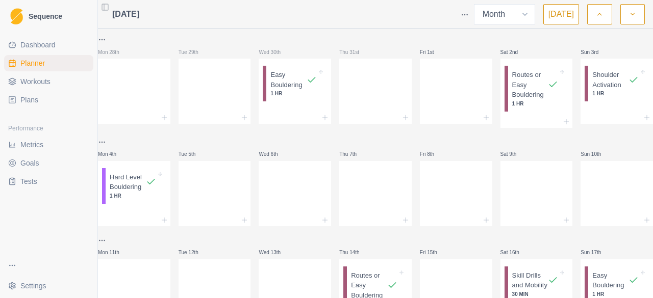
select select "month"
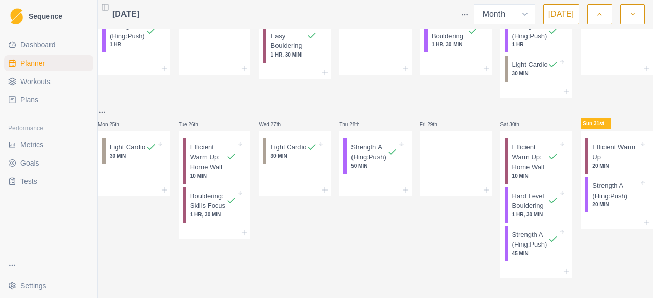
click at [31, 144] on span "Metrics" at bounding box center [31, 145] width 23 height 10
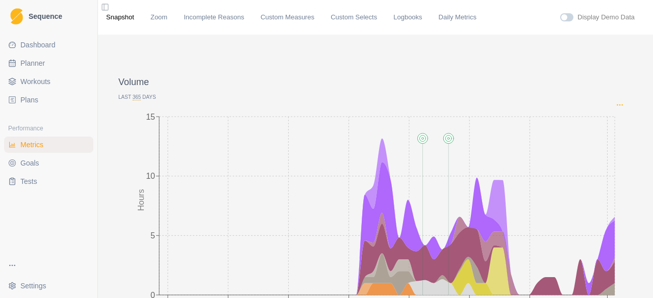
click at [617, 105] on circle "Options" at bounding box center [617, 105] width 1 height 1
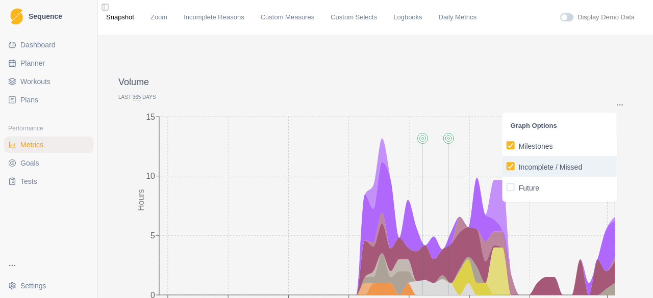
click at [551, 163] on p "Incomplete / Missed" at bounding box center [551, 167] width 64 height 11
click at [507, 166] on input "Incomplete / Missed" at bounding box center [506, 166] width 1 height 1
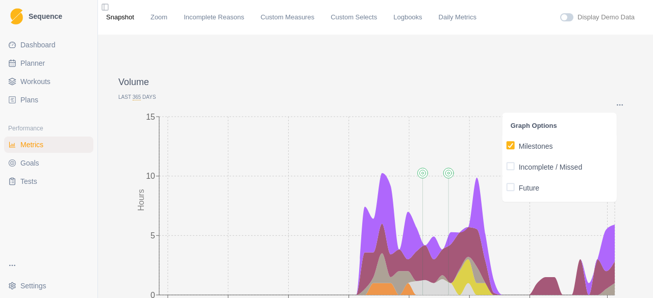
click at [564, 89] on p "Volume" at bounding box center [375, 82] width 514 height 14
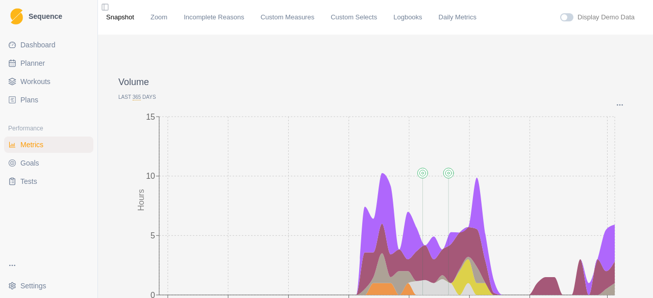
click at [134, 95] on span "365" at bounding box center [137, 97] width 9 height 6
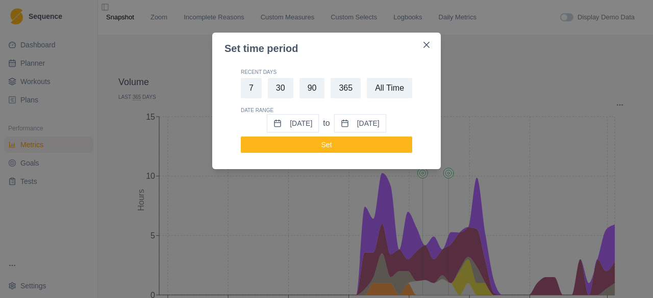
click at [282, 123] on button "[DATE]" at bounding box center [293, 123] width 52 height 18
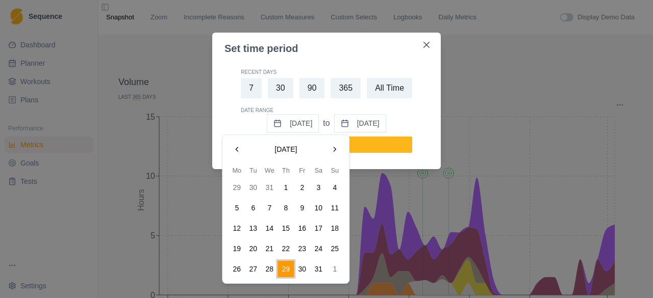
click at [235, 152] on button "Go to the Previous Month" at bounding box center [237, 149] width 16 height 16
click at [236, 150] on button "Go to the Previous Month" at bounding box center [237, 149] width 16 height 16
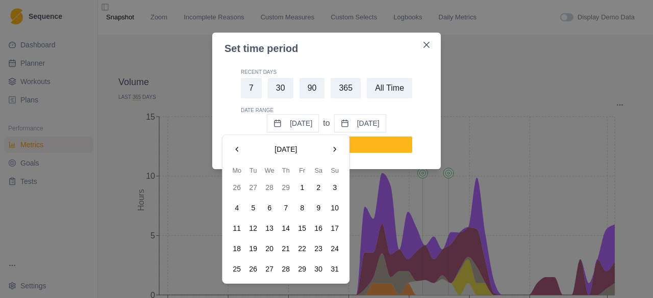
click at [236, 150] on button "Go to the Previous Month" at bounding box center [237, 149] width 16 height 16
click at [269, 267] on button "31" at bounding box center [269, 269] width 16 height 16
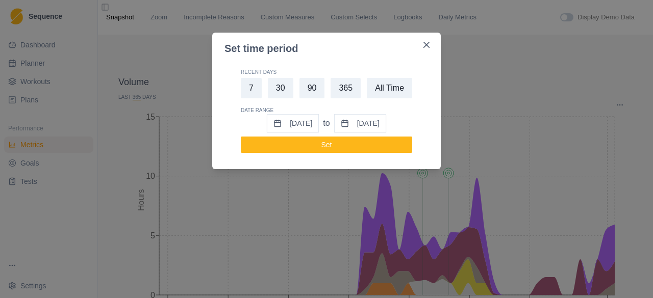
click at [356, 145] on button "Set" at bounding box center [326, 145] width 171 height 16
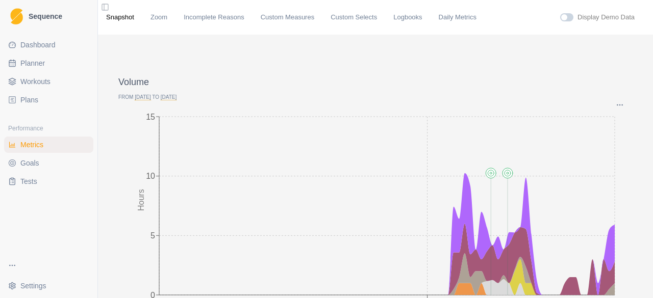
click at [148, 97] on span "[DATE]" at bounding box center [143, 97] width 16 height 6
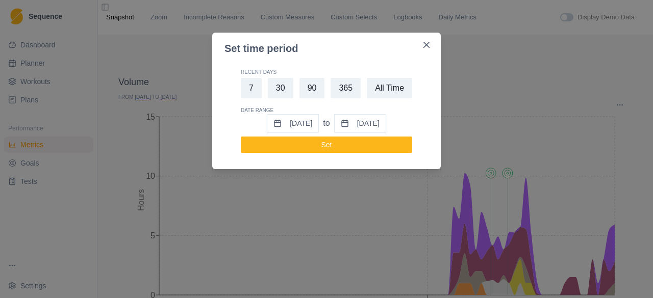
click at [286, 123] on button "[DATE]" at bounding box center [293, 123] width 52 height 18
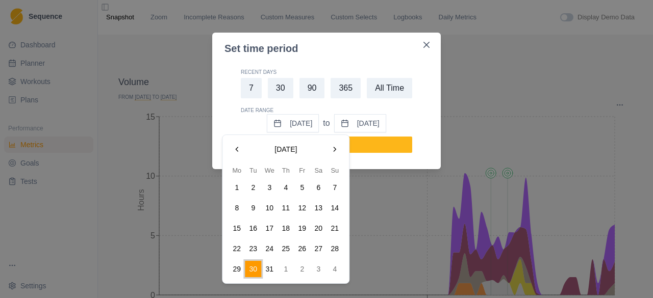
click at [333, 146] on button "Go to the Next Month" at bounding box center [334, 149] width 16 height 16
click at [332, 146] on button "Go to the Next Month" at bounding box center [334, 149] width 16 height 16
click at [331, 146] on button "Go to the Next Month" at bounding box center [334, 149] width 16 height 16
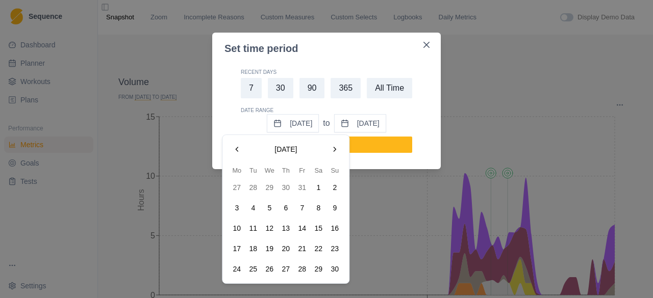
click at [331, 146] on button "Go to the Next Month" at bounding box center [334, 149] width 16 height 16
click at [331, 145] on button "Go to the Next Month" at bounding box center [334, 149] width 16 height 16
click at [333, 146] on button "Go to the Next Month" at bounding box center [334, 149] width 16 height 16
click at [332, 147] on button "Go to the Next Month" at bounding box center [334, 149] width 16 height 16
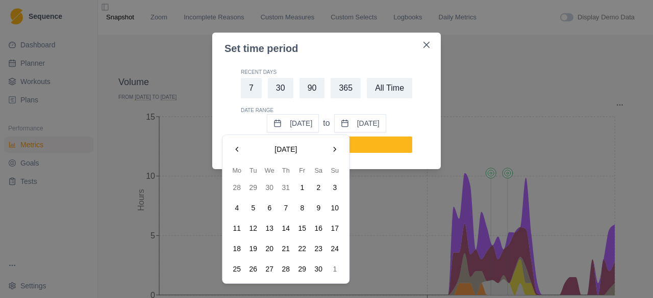
click at [332, 147] on button "Go to the Next Month" at bounding box center [334, 149] width 16 height 16
click at [332, 146] on button "Go to the Next Month" at bounding box center [334, 149] width 16 height 16
click at [304, 268] on button "31" at bounding box center [302, 269] width 16 height 16
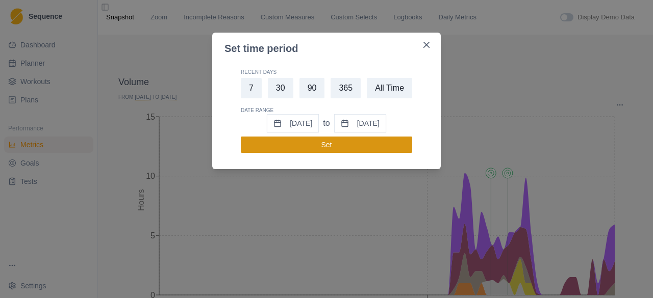
click at [321, 147] on button "Set" at bounding box center [326, 145] width 171 height 16
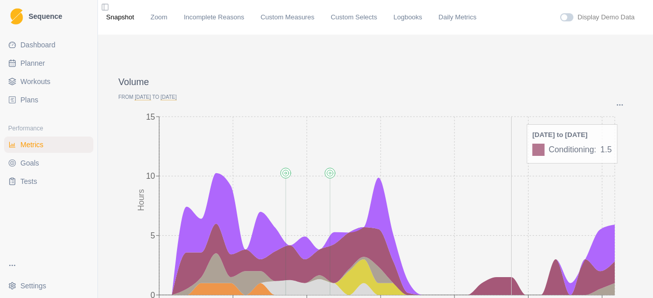
scroll to position [51, 0]
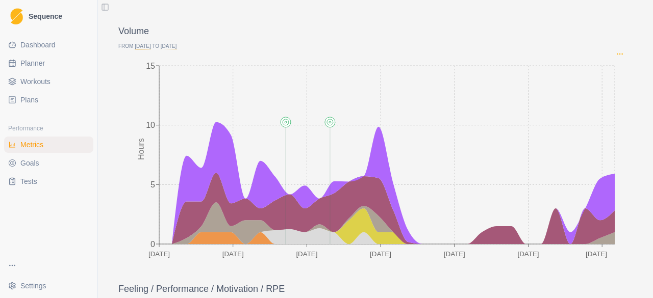
click at [616, 54] on icon "Options" at bounding box center [620, 54] width 8 height 8
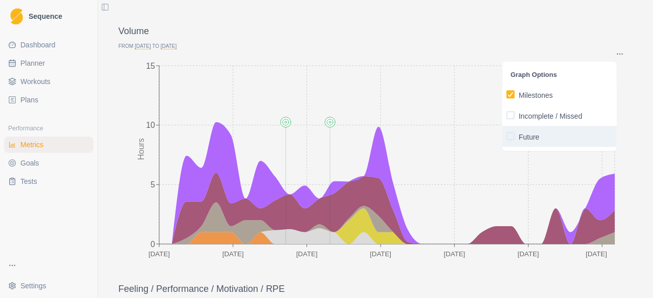
click at [535, 138] on p "Future" at bounding box center [529, 137] width 20 height 11
click at [507, 137] on input "Future" at bounding box center [506, 136] width 1 height 1
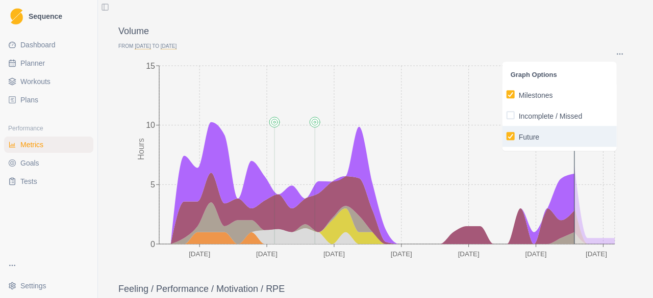
click at [526, 138] on p "Future" at bounding box center [529, 137] width 20 height 11
click at [507, 137] on input "Future" at bounding box center [506, 136] width 1 height 1
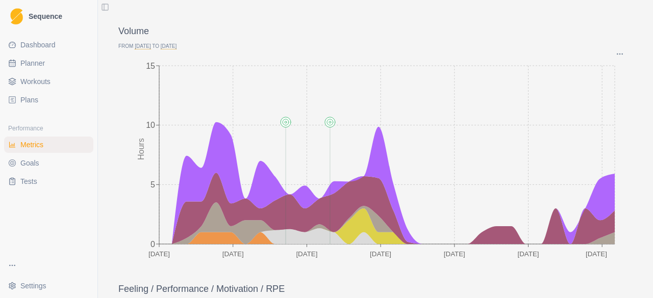
scroll to position [0, 0]
